Goal: Task Accomplishment & Management: Manage account settings

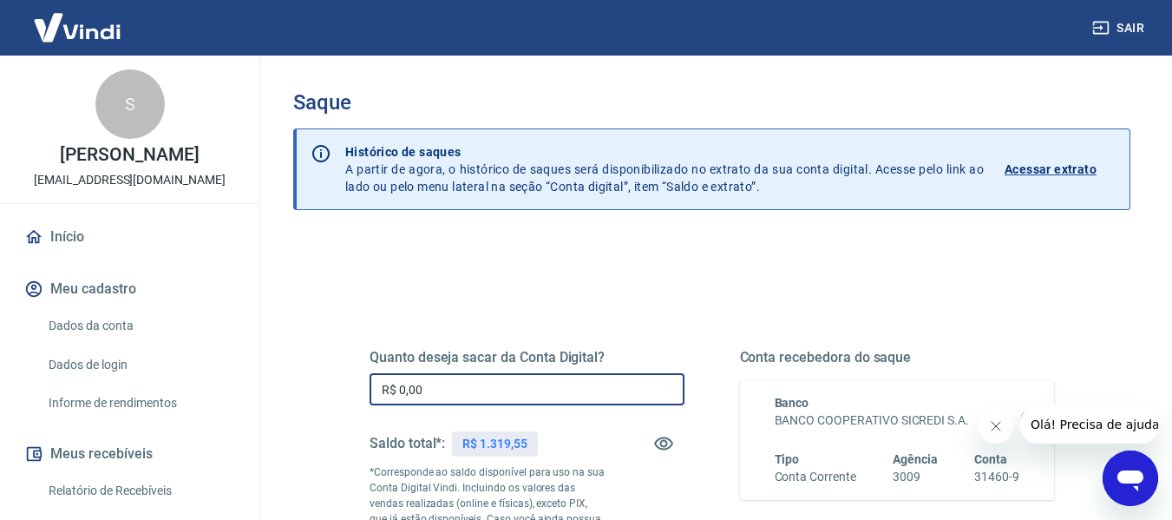
click at [559, 378] on input "R$ 0,00" at bounding box center [527, 389] width 315 height 32
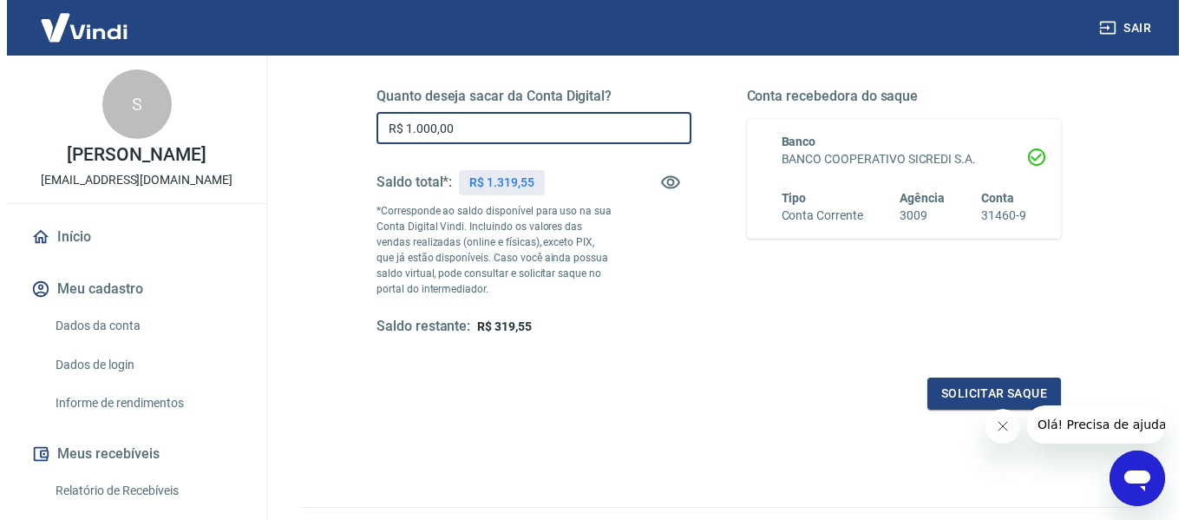
scroll to position [354, 0]
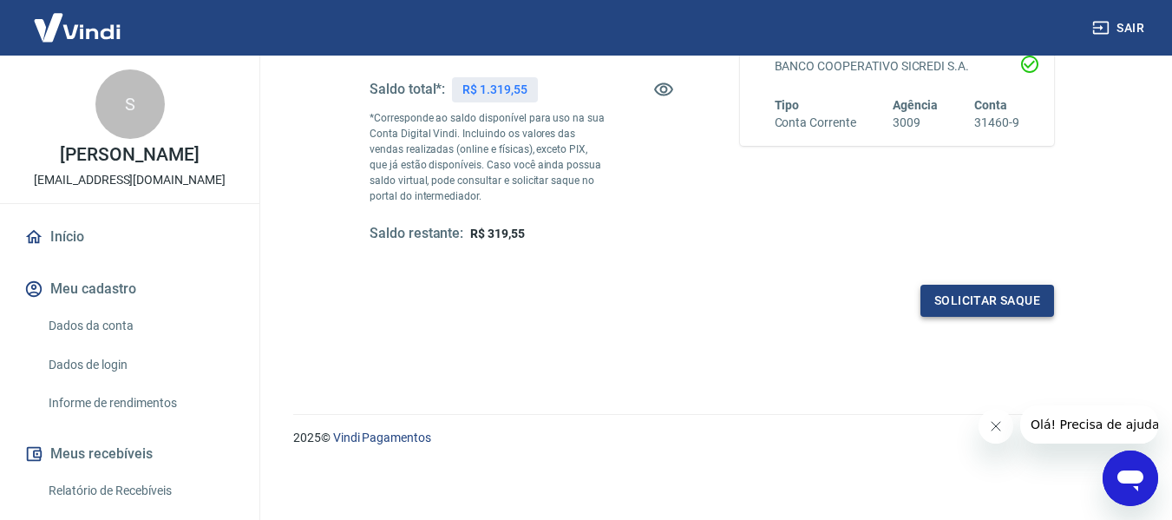
type input "R$ 1.000,00"
click at [988, 298] on button "Solicitar saque" at bounding box center [988, 301] width 134 height 32
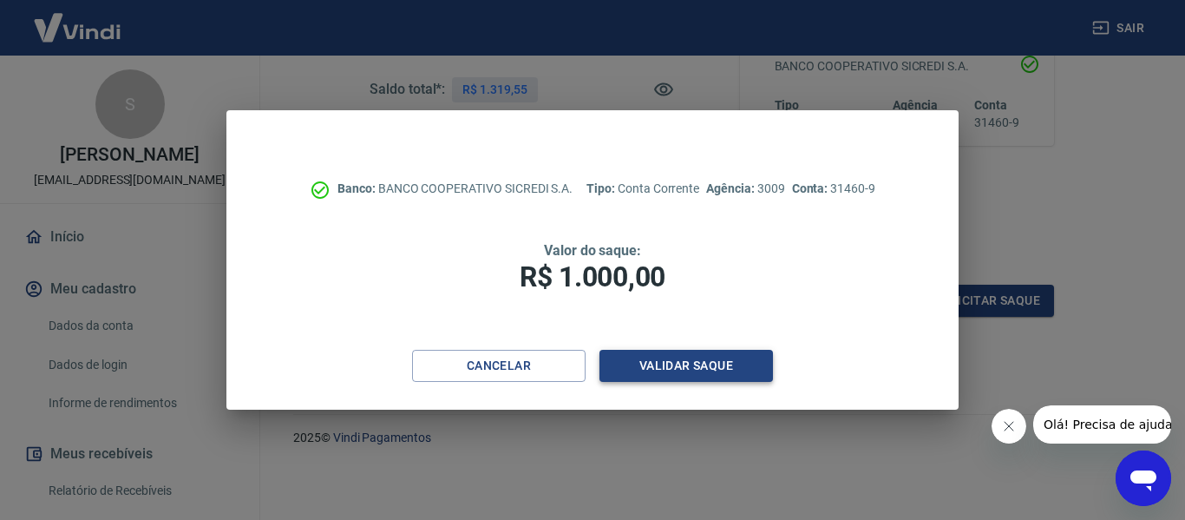
click at [741, 358] on button "Validar saque" at bounding box center [687, 366] width 174 height 32
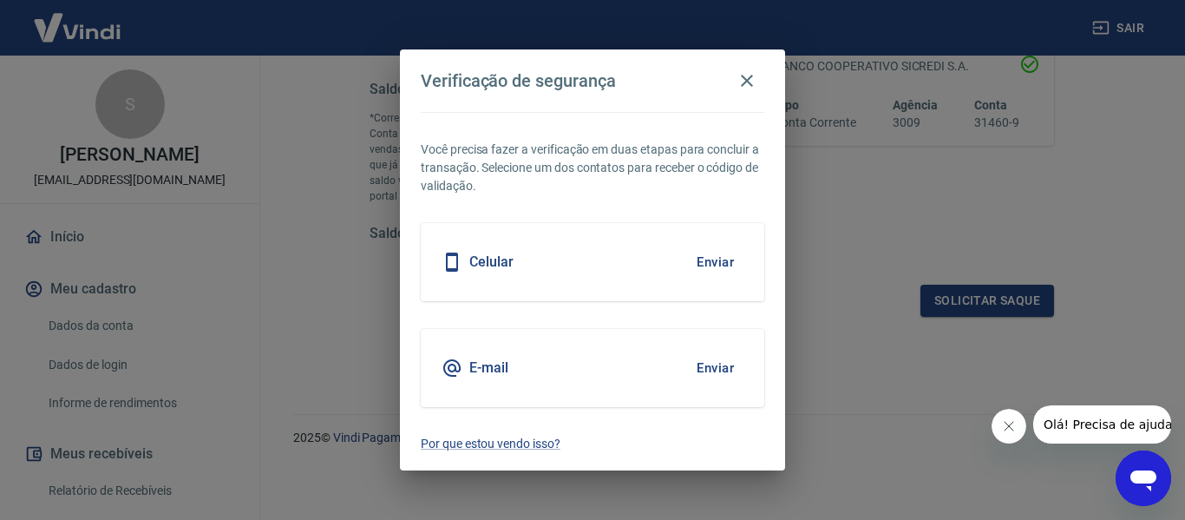
click at [547, 272] on div "Celular Enviar" at bounding box center [593, 262] width 344 height 78
click at [721, 267] on button "Enviar" at bounding box center [715, 262] width 56 height 36
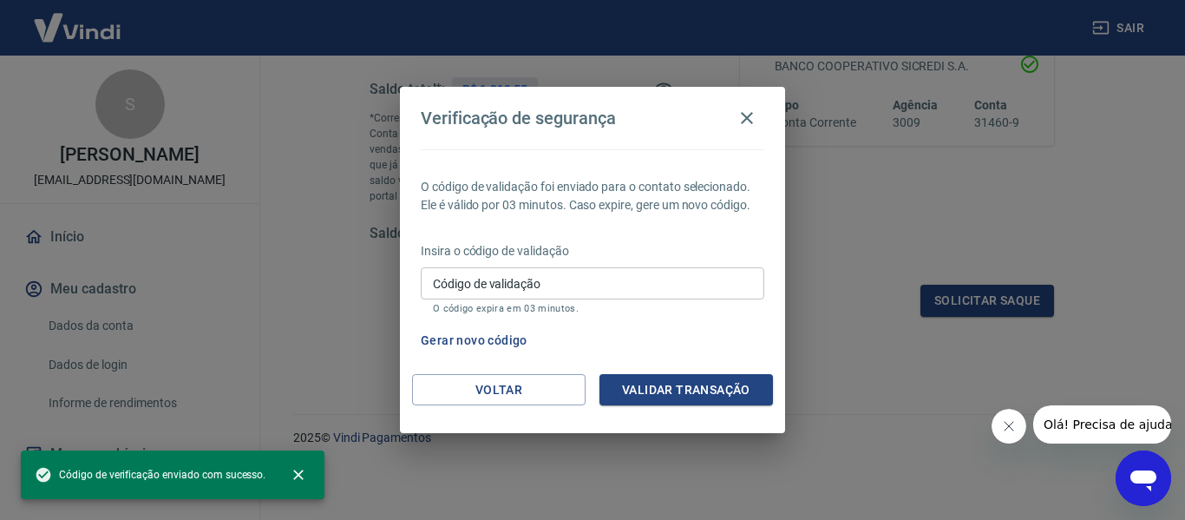
drag, startPoint x: 580, startPoint y: 291, endPoint x: 568, endPoint y: 292, distance: 12.3
click at [568, 292] on input "Código de validação" at bounding box center [593, 283] width 344 height 32
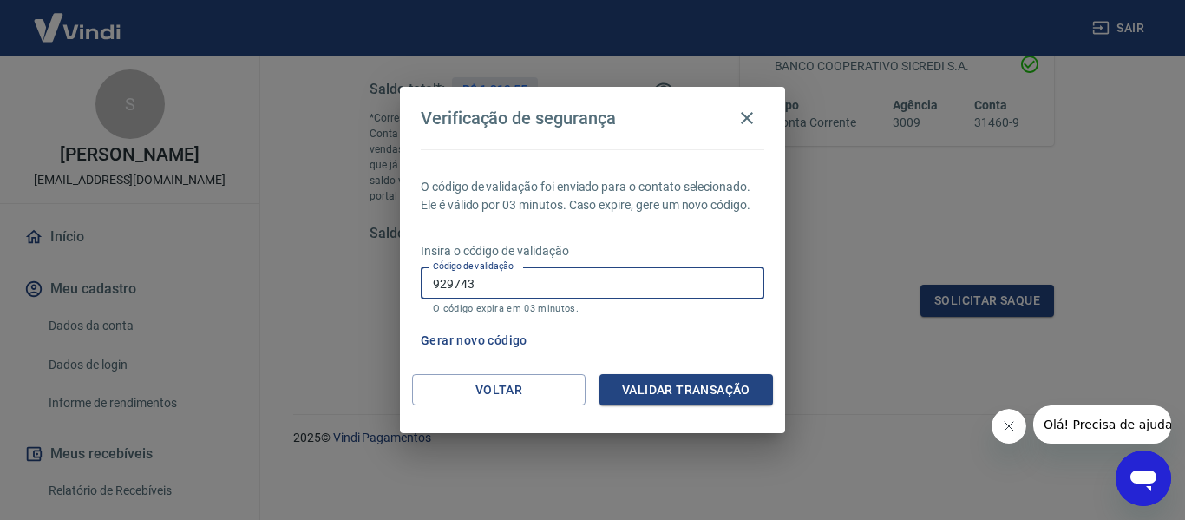
type input "929743"
click at [729, 367] on div "O código de validação foi enviado para o contato selecionado. Ele é válido por …" at bounding box center [592, 261] width 385 height 225
click at [722, 379] on button "Validar transação" at bounding box center [687, 390] width 174 height 32
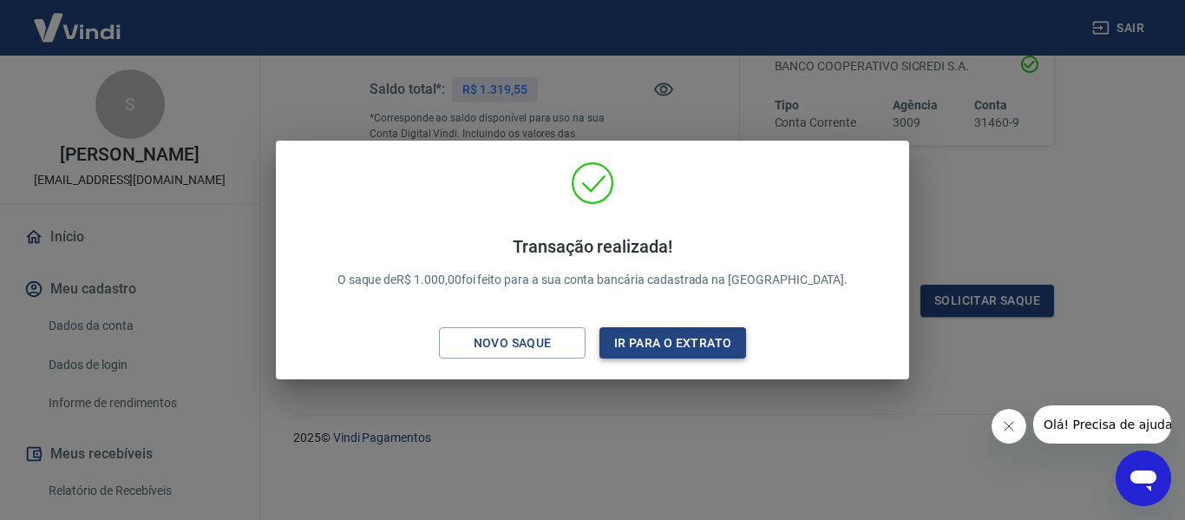
click at [664, 338] on button "Ir para o extrato" at bounding box center [673, 343] width 147 height 32
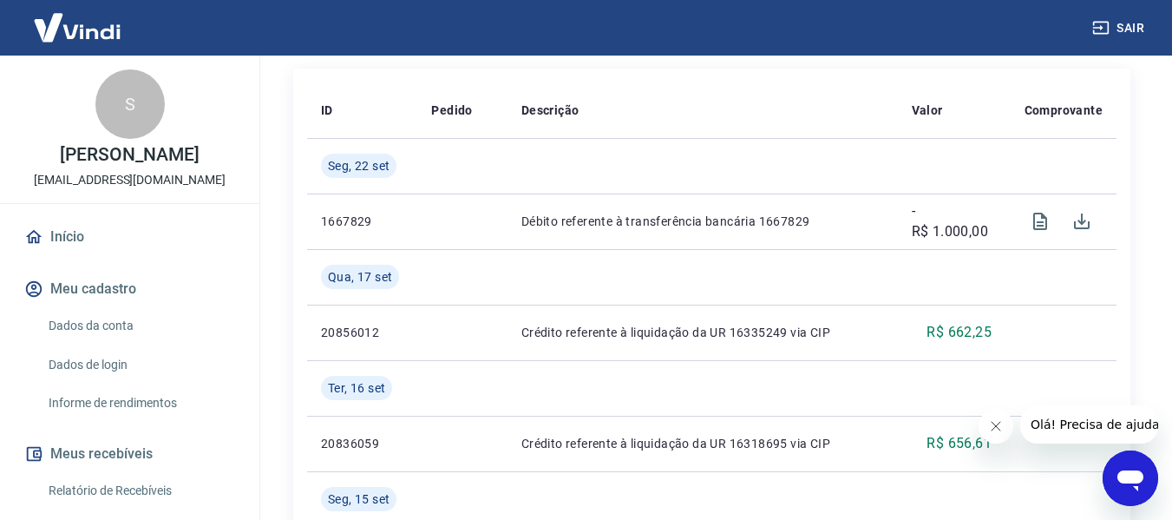
scroll to position [434, 0]
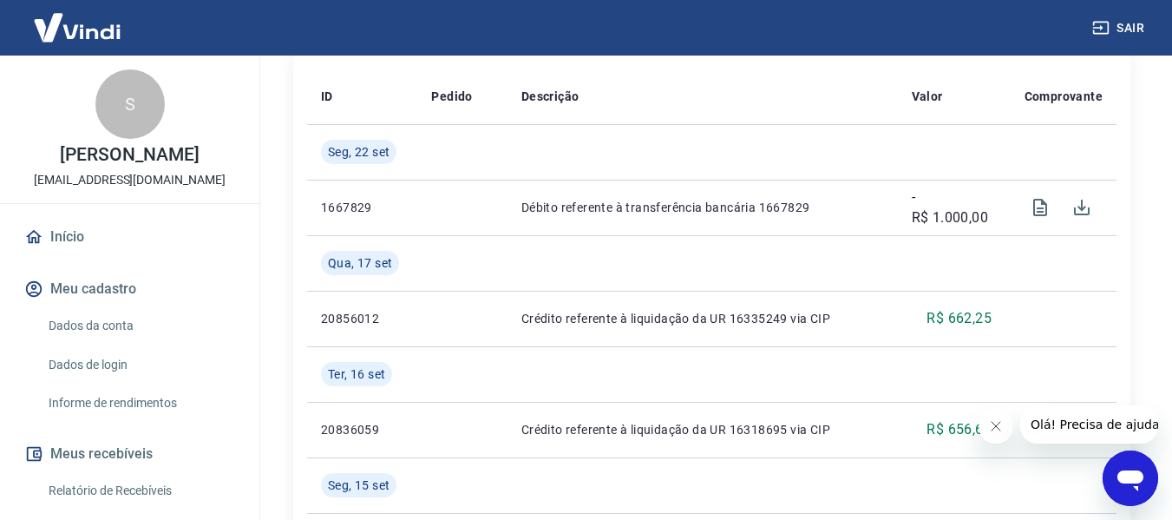
click at [565, 50] on div "Sair" at bounding box center [586, 28] width 1172 height 56
